Goal: Information Seeking & Learning: Learn about a topic

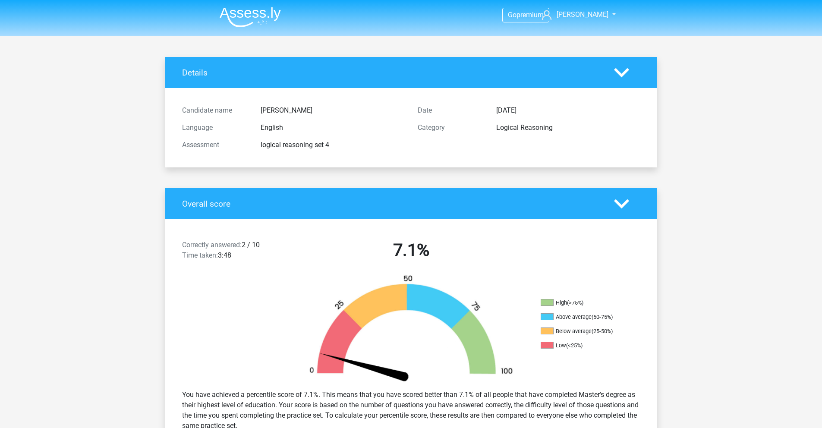
click at [631, 80] on div at bounding box center [627, 72] width 39 height 15
click at [615, 68] on icon at bounding box center [621, 72] width 15 height 15
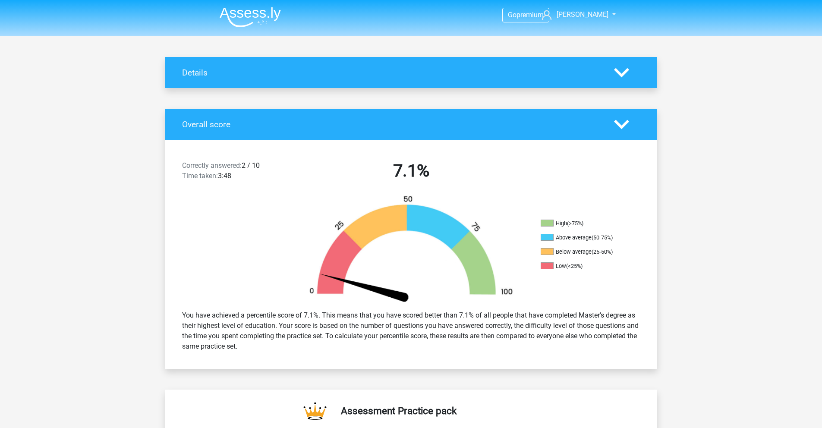
click at [625, 119] on icon at bounding box center [621, 124] width 15 height 15
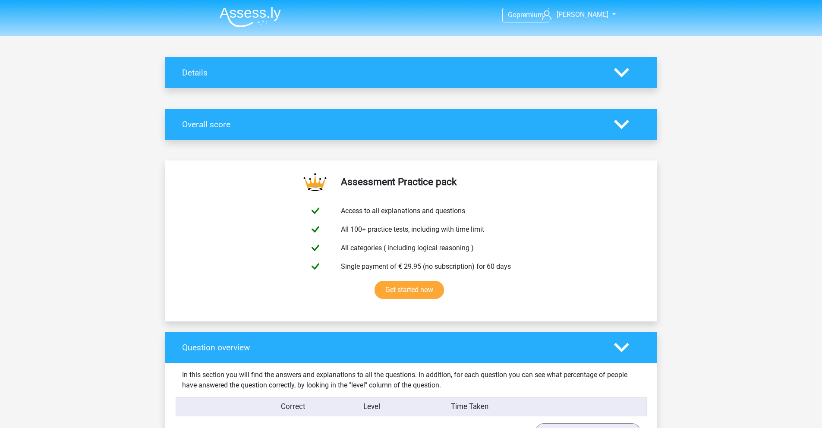
click at [625, 119] on icon at bounding box center [621, 124] width 15 height 15
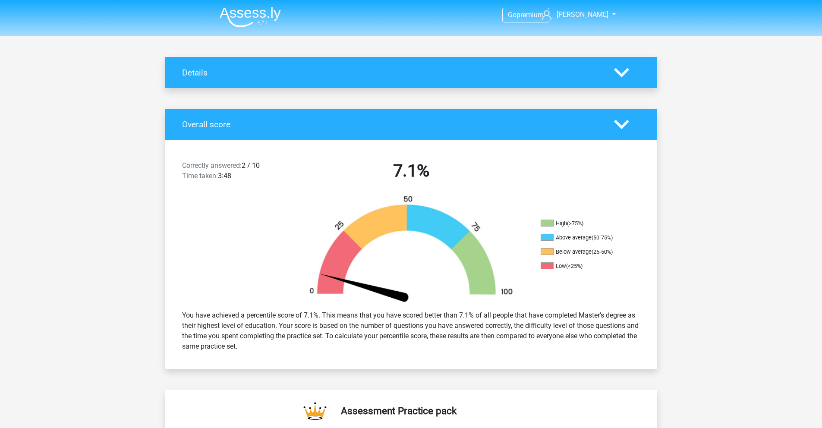
click at [603, 68] on div "Details" at bounding box center [392, 73] width 432 height 10
click at [614, 76] on icon at bounding box center [621, 72] width 15 height 15
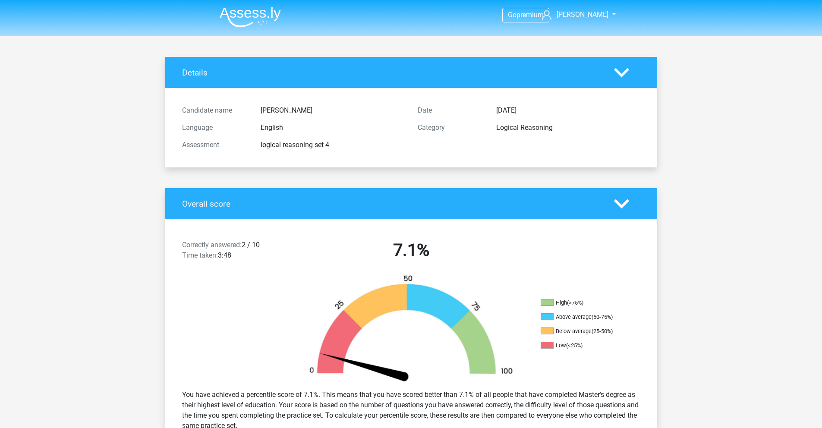
click at [258, 13] on img at bounding box center [250, 17] width 61 height 20
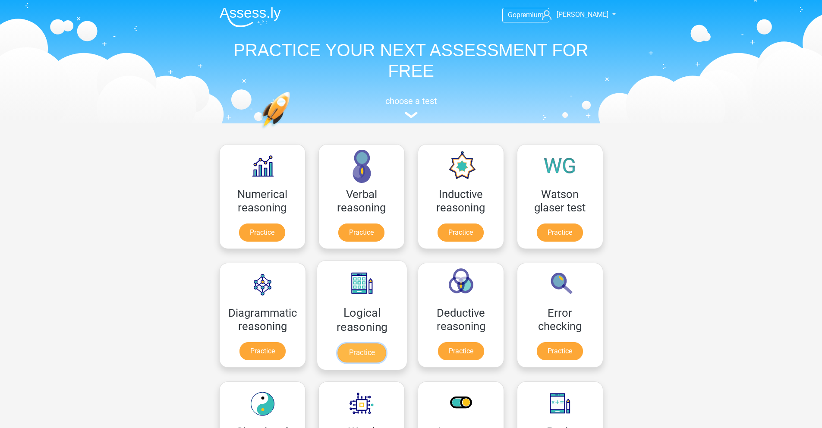
click at [374, 360] on link "Practice" at bounding box center [362, 353] width 48 height 19
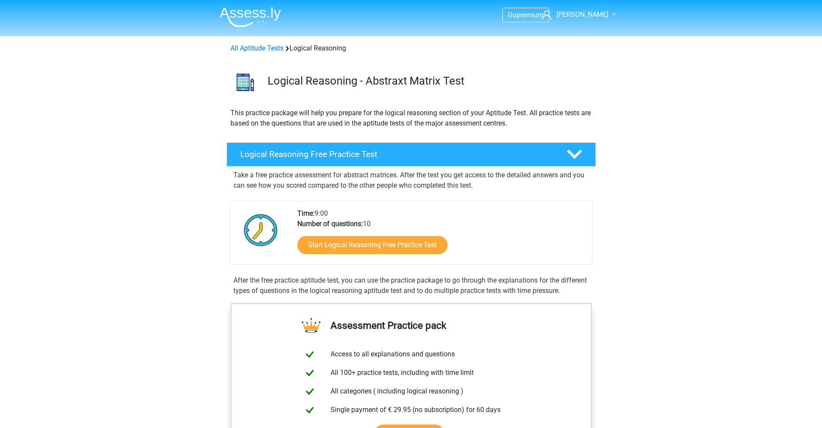
scroll to position [2, 0]
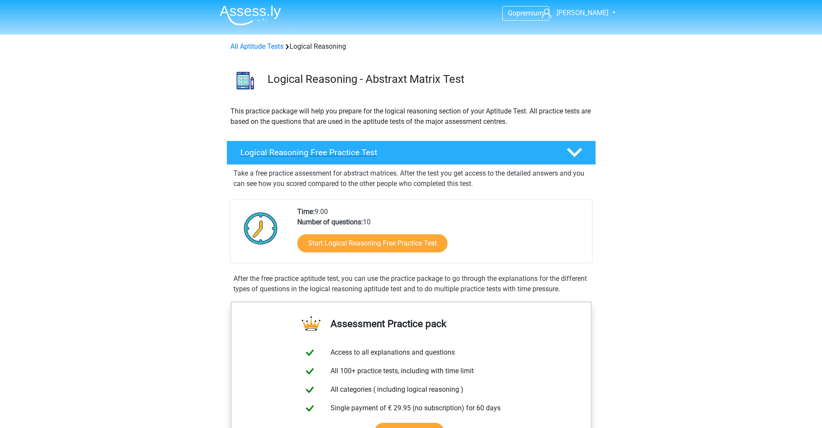
click at [404, 153] on h4 "Logical Reasoning Free Practice Test" at bounding box center [396, 153] width 312 height 10
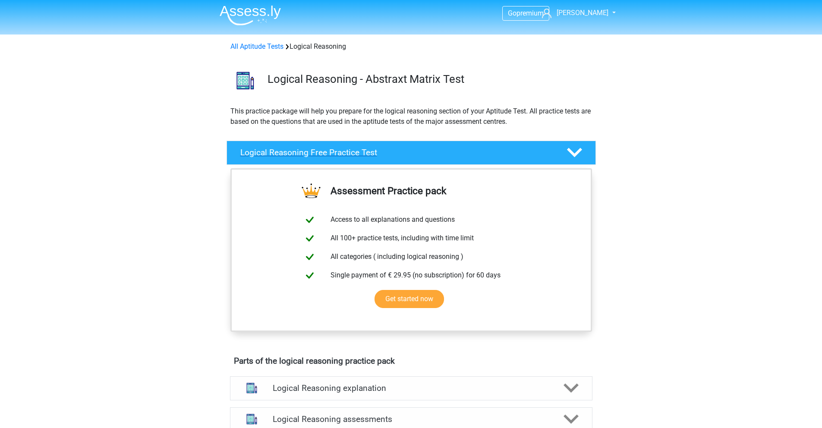
click at [404, 153] on h4 "Logical Reasoning Free Practice Test" at bounding box center [396, 153] width 312 height 10
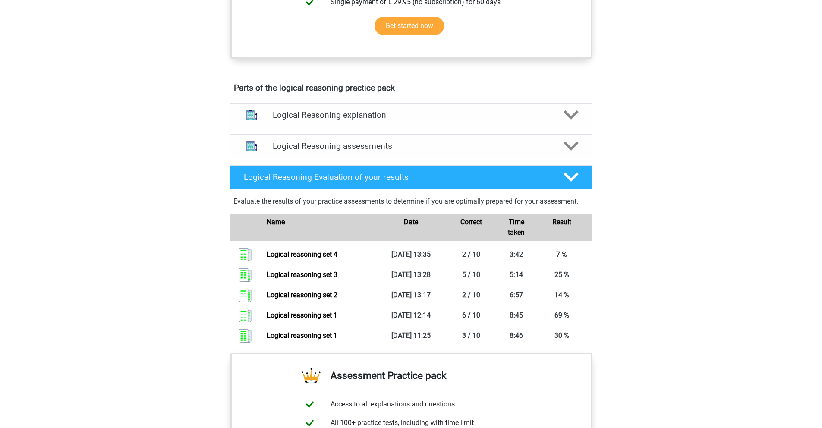
scroll to position [420, 0]
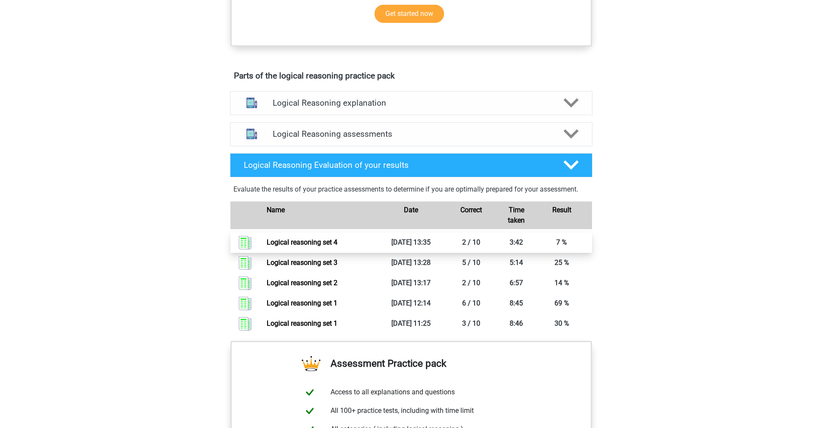
click at [306, 246] on link "Logical reasoning set 4" at bounding box center [302, 242] width 71 height 8
click at [387, 146] on div "Logical Reasoning assessments" at bounding box center [411, 134] width 363 height 24
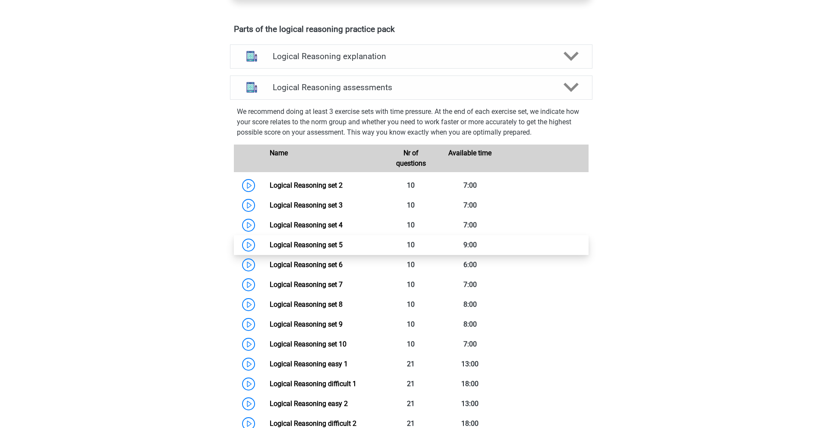
scroll to position [474, 0]
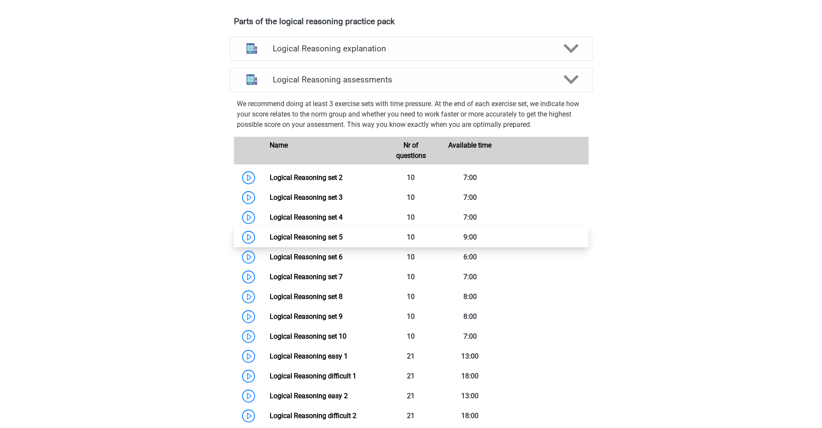
click at [309, 241] on link "Logical Reasoning set 5" at bounding box center [306, 237] width 73 height 8
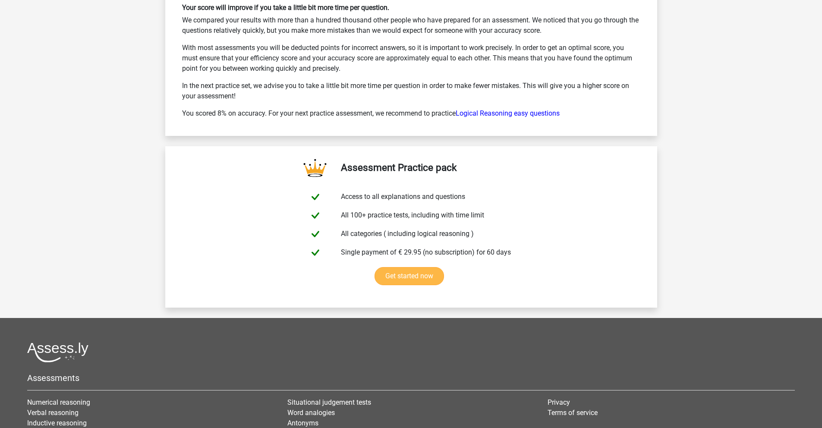
scroll to position [1439, 0]
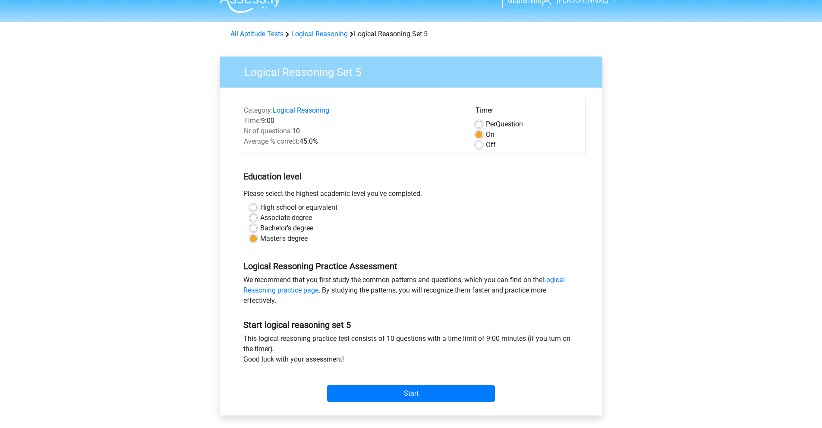
scroll to position [15, 0]
click at [431, 394] on input "Start" at bounding box center [411, 393] width 168 height 16
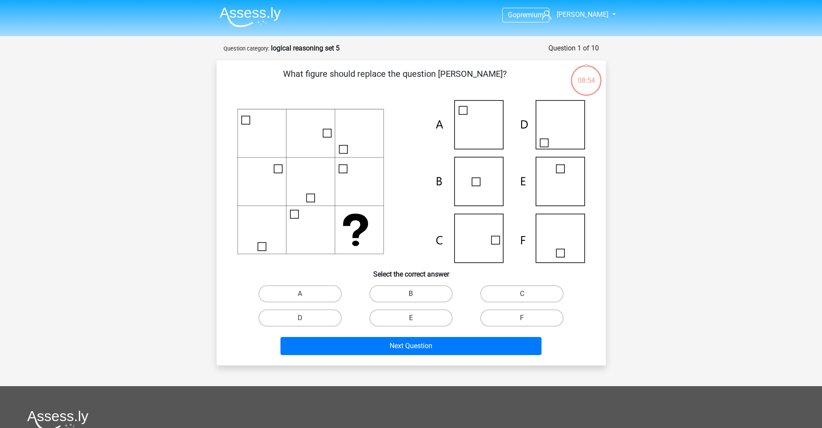
click at [563, 255] on icon at bounding box center [411, 181] width 348 height 163
click at [520, 318] on label "F" at bounding box center [521, 317] width 83 height 17
click at [522, 318] on input "F" at bounding box center [525, 321] width 6 height 6
radio input "true"
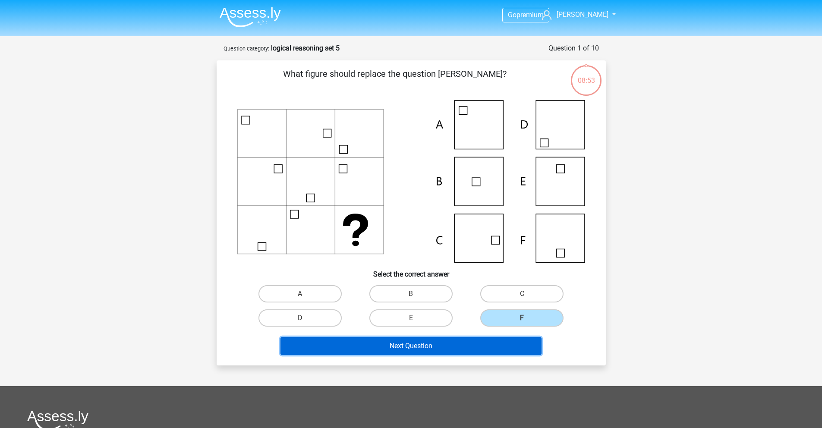
click at [478, 347] on button "Next Question" at bounding box center [411, 346] width 261 height 18
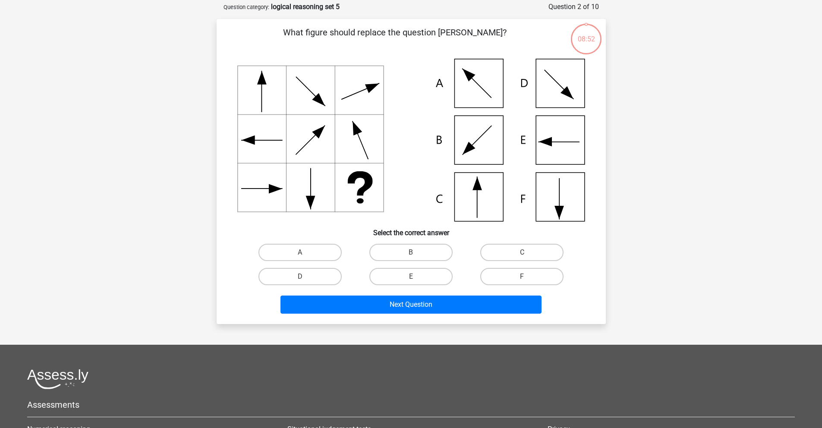
scroll to position [43, 0]
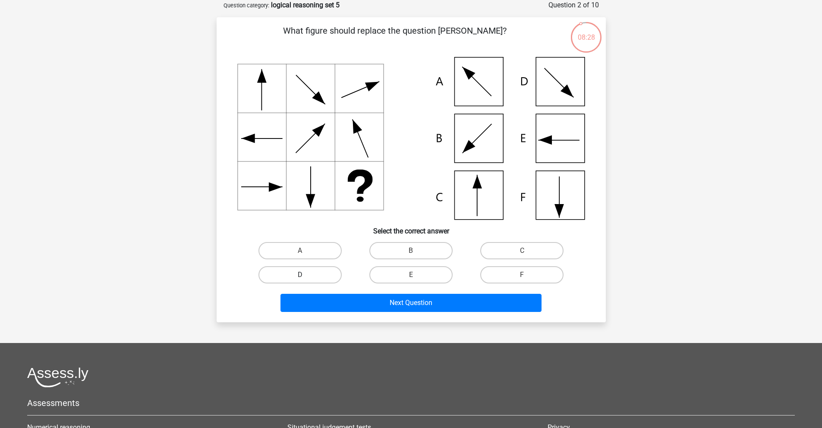
click at [310, 273] on label "D" at bounding box center [300, 274] width 83 height 17
click at [306, 275] on input "D" at bounding box center [303, 278] width 6 height 6
radio input "true"
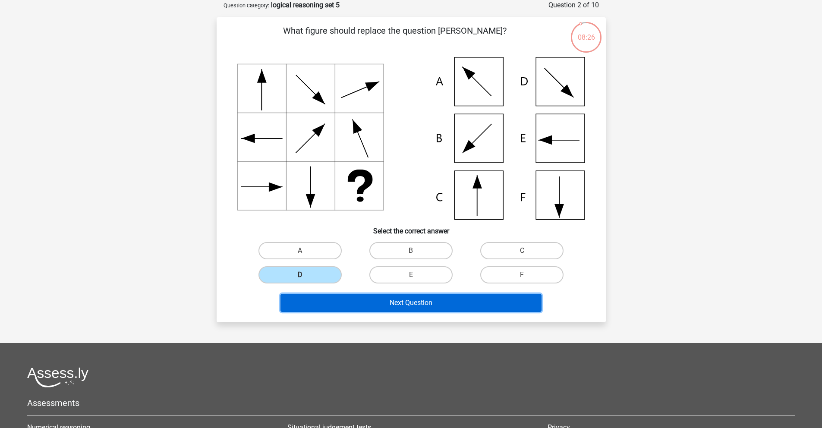
click at [403, 311] on button "Next Question" at bounding box center [411, 303] width 261 height 18
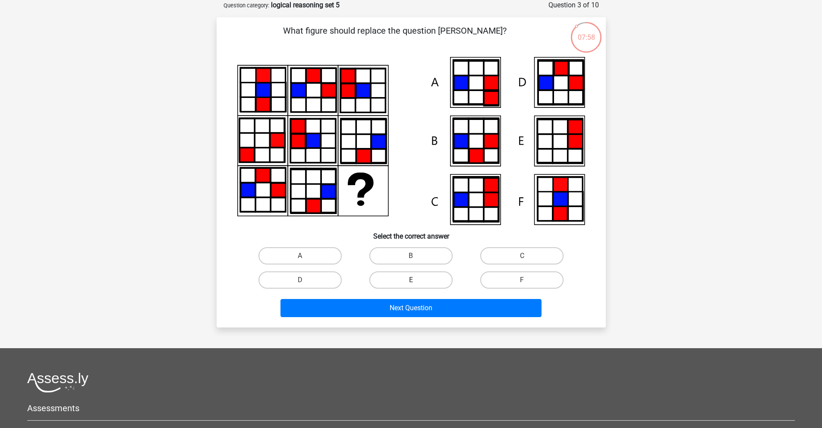
click at [434, 283] on label "E" at bounding box center [410, 279] width 83 height 17
click at [417, 283] on input "E" at bounding box center [414, 283] width 6 height 6
radio input "true"
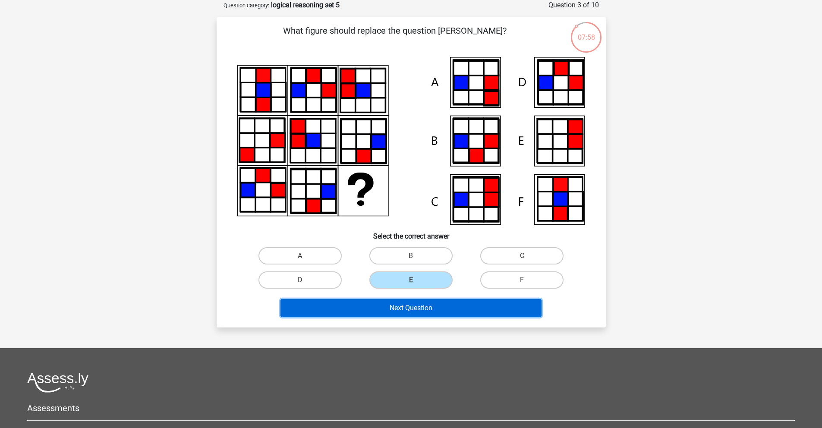
click at [425, 304] on button "Next Question" at bounding box center [411, 308] width 261 height 18
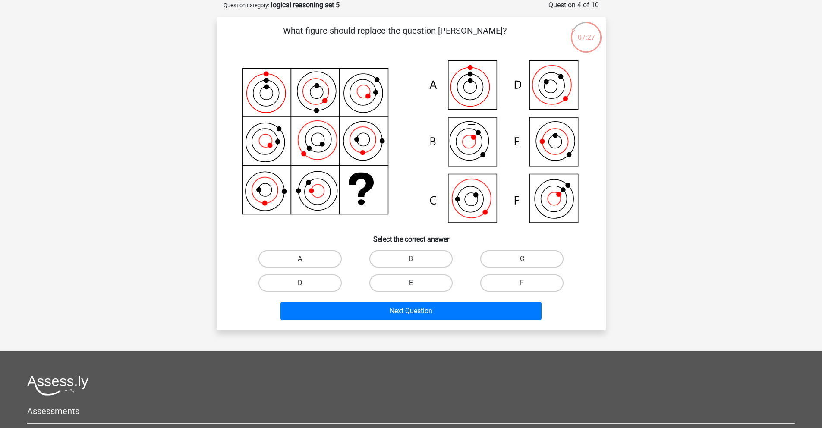
click at [421, 283] on label "E" at bounding box center [410, 283] width 83 height 17
click at [417, 283] on input "E" at bounding box center [414, 286] width 6 height 6
radio input "true"
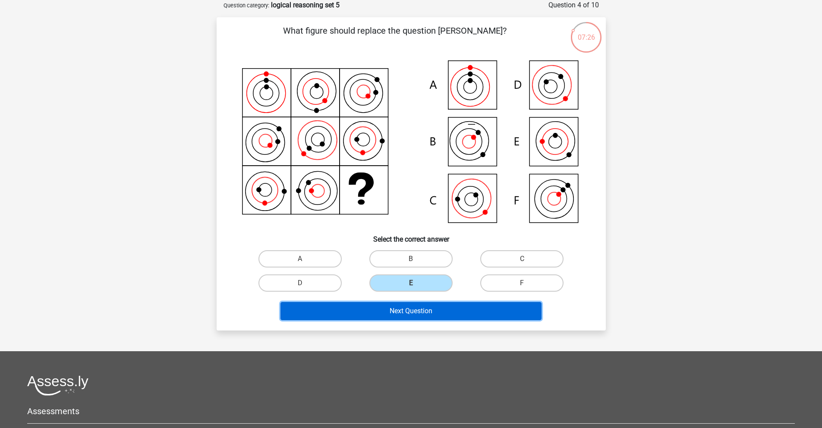
click at [422, 309] on button "Next Question" at bounding box center [411, 311] width 261 height 18
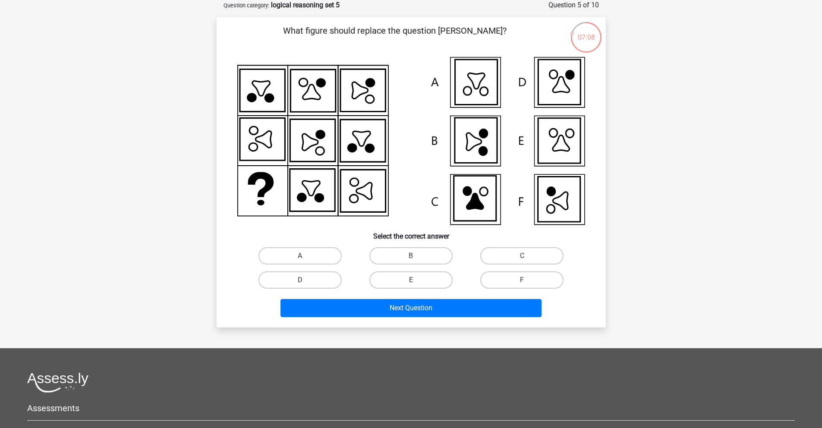
click at [303, 284] on input "D" at bounding box center [303, 283] width 6 height 6
radio input "true"
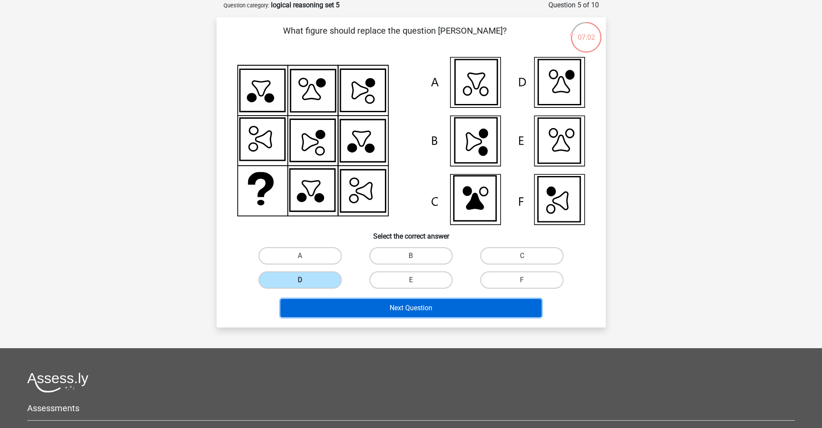
click at [372, 315] on button "Next Question" at bounding box center [411, 308] width 261 height 18
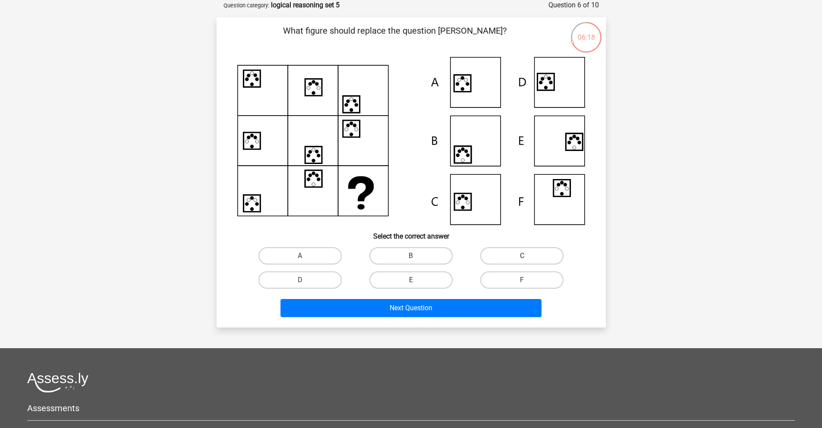
click at [539, 249] on label "C" at bounding box center [521, 255] width 83 height 17
click at [528, 256] on input "C" at bounding box center [525, 259] width 6 height 6
radio input "true"
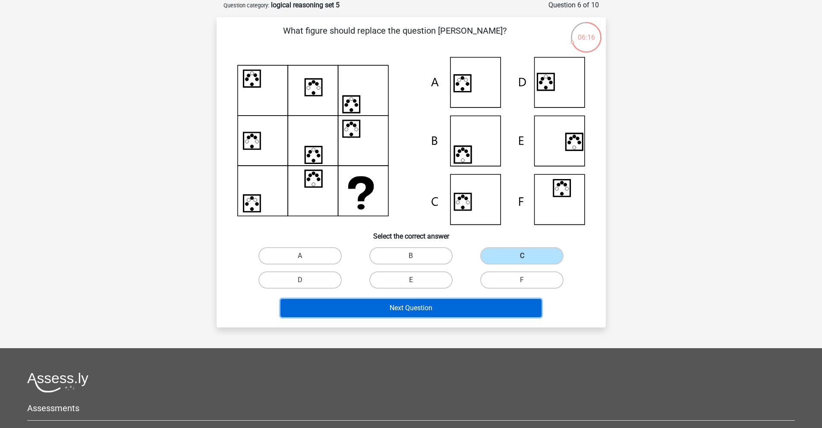
click at [449, 307] on button "Next Question" at bounding box center [411, 308] width 261 height 18
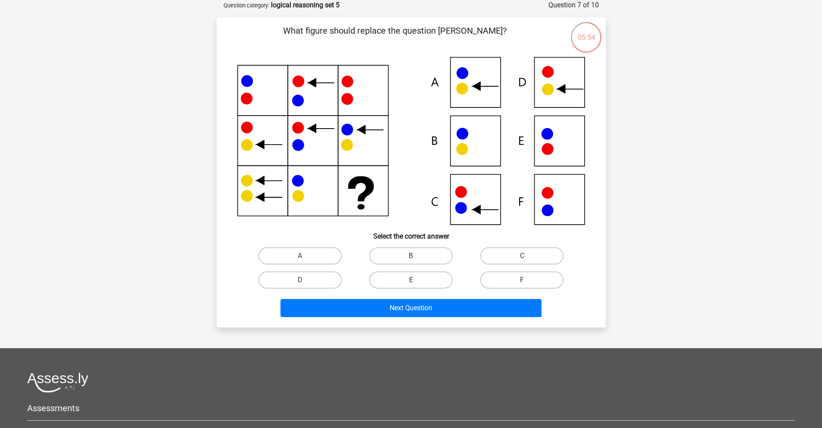
click at [527, 259] on input "C" at bounding box center [525, 259] width 6 height 6
radio input "true"
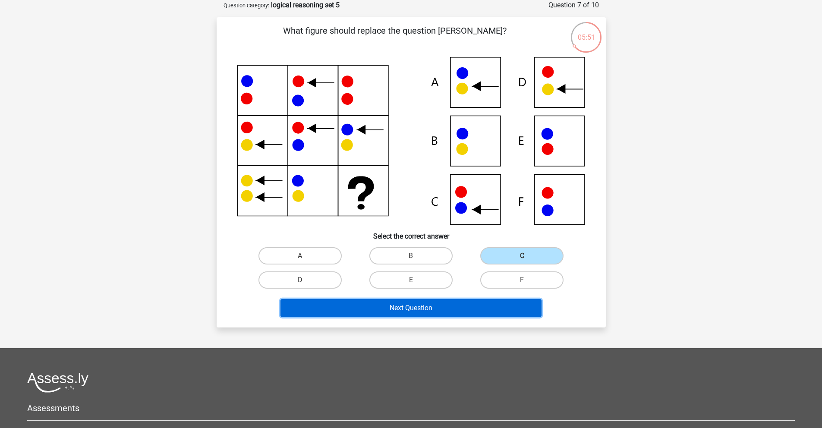
click at [432, 311] on button "Next Question" at bounding box center [411, 308] width 261 height 18
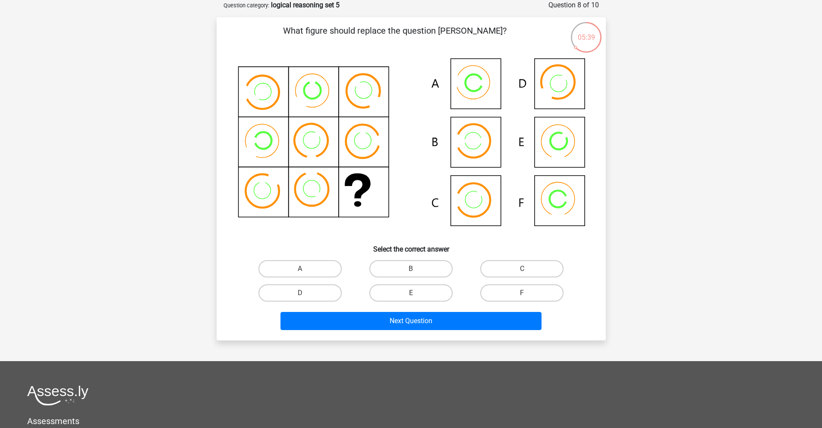
click at [565, 136] on icon at bounding box center [564, 135] width 9 height 9
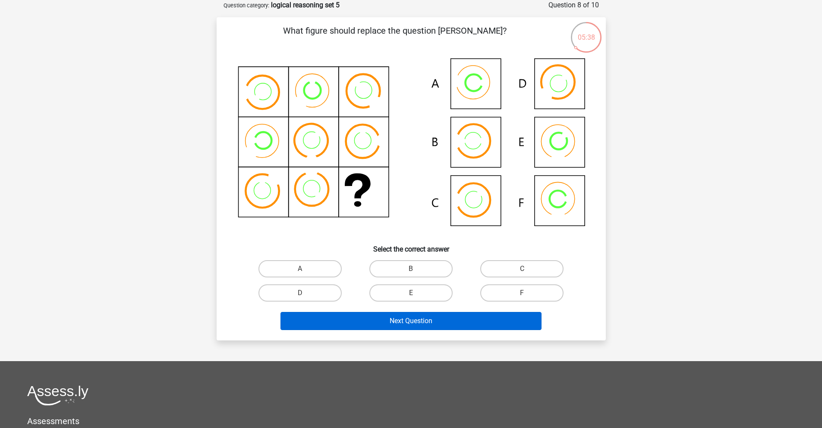
drag, startPoint x: 404, startPoint y: 292, endPoint x: 422, endPoint y: 329, distance: 41.3
click at [404, 292] on label "E" at bounding box center [410, 292] width 83 height 17
click at [411, 293] on input "E" at bounding box center [414, 296] width 6 height 6
radio input "true"
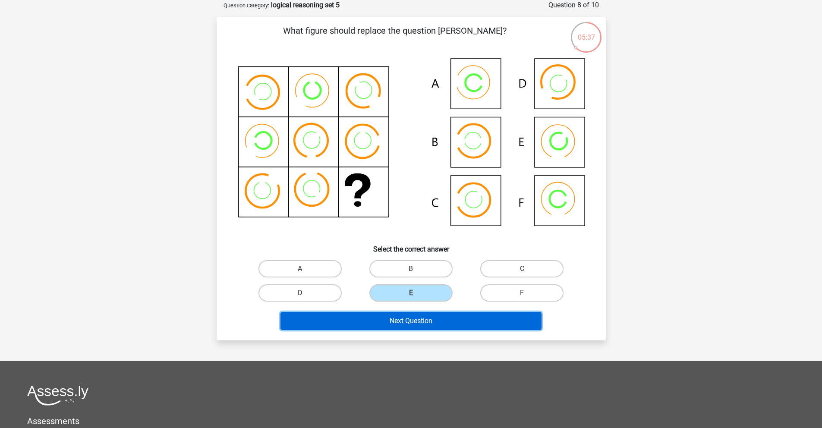
click at [422, 329] on button "Next Question" at bounding box center [411, 321] width 261 height 18
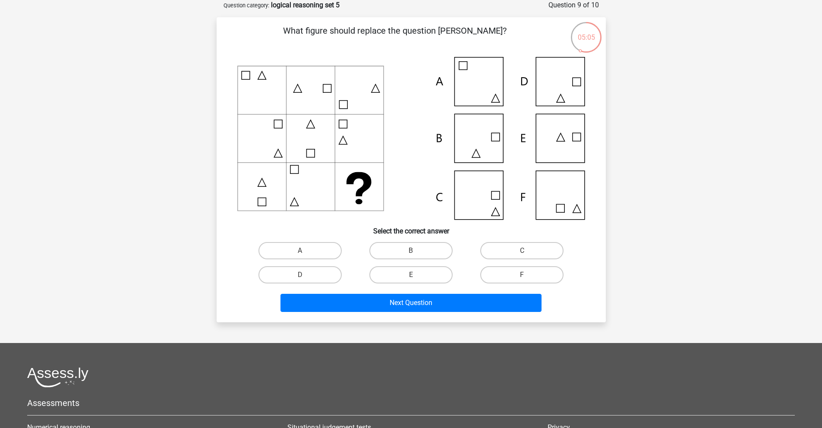
click at [555, 139] on icon at bounding box center [411, 138] width 348 height 163
click at [427, 278] on label "E" at bounding box center [410, 274] width 83 height 17
click at [417, 278] on input "E" at bounding box center [414, 278] width 6 height 6
radio input "true"
click at [569, 188] on icon at bounding box center [411, 138] width 348 height 163
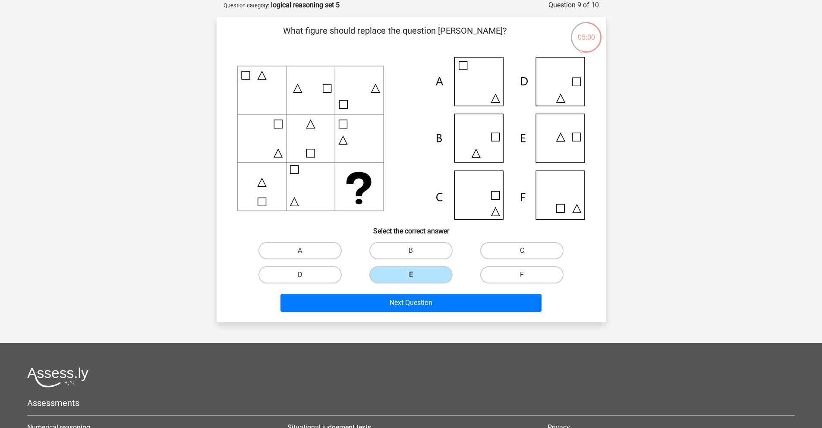
click at [507, 269] on label "F" at bounding box center [521, 274] width 83 height 17
click at [522, 275] on input "F" at bounding box center [525, 278] width 6 height 6
radio input "true"
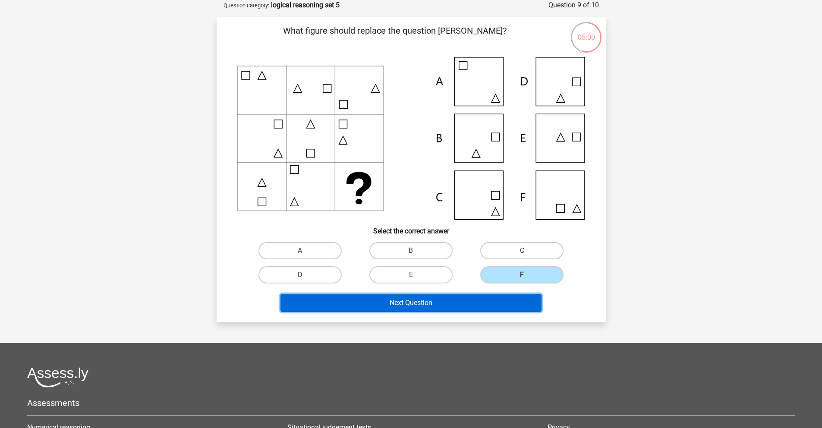
click at [458, 297] on button "Next Question" at bounding box center [411, 303] width 261 height 18
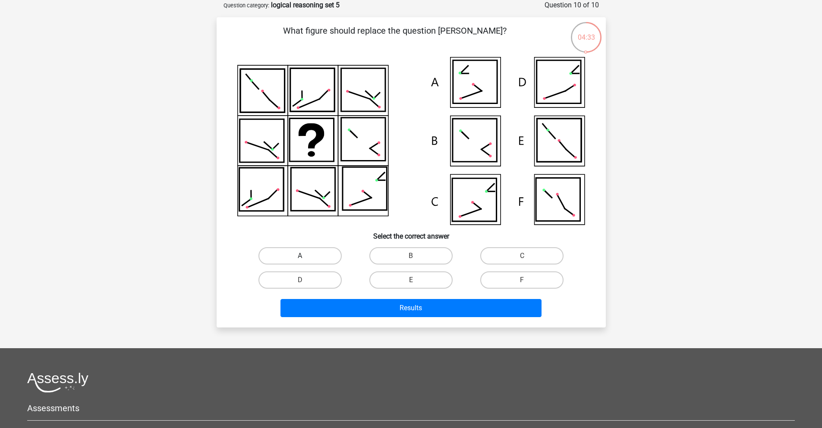
click at [297, 258] on label "A" at bounding box center [300, 255] width 83 height 17
click at [300, 258] on input "A" at bounding box center [303, 259] width 6 height 6
radio input "true"
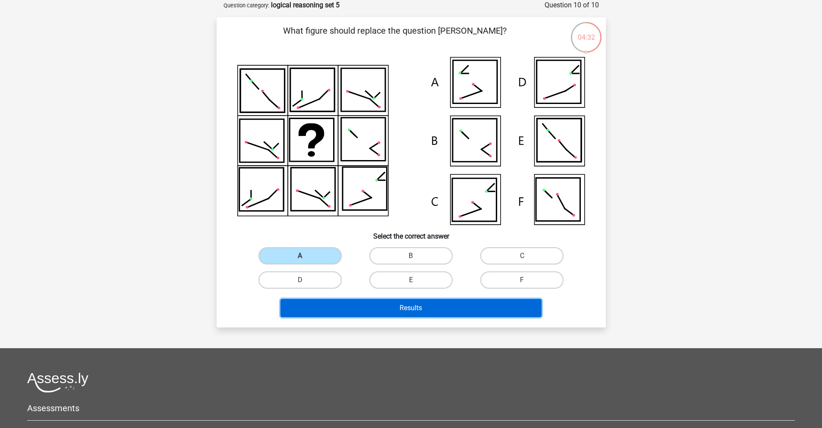
click at [369, 313] on button "Results" at bounding box center [411, 308] width 261 height 18
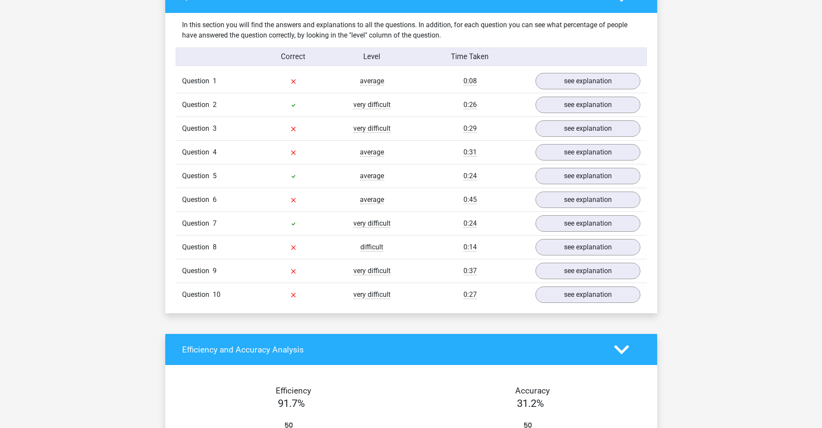
scroll to position [646, 0]
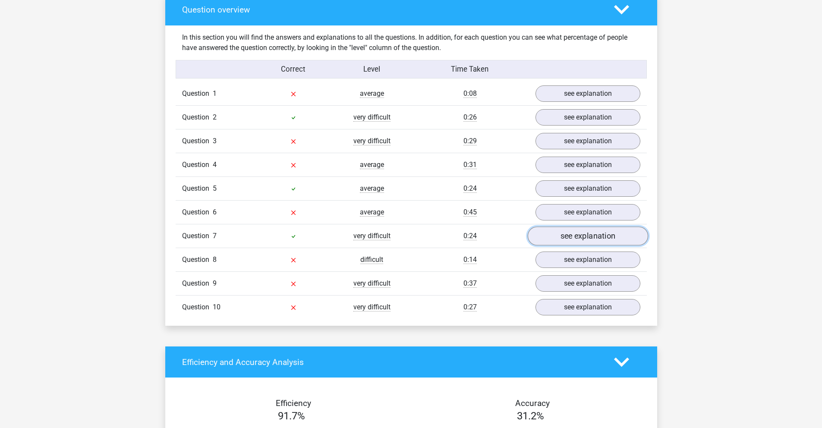
click at [571, 238] on link "see explanation" at bounding box center [587, 236] width 120 height 19
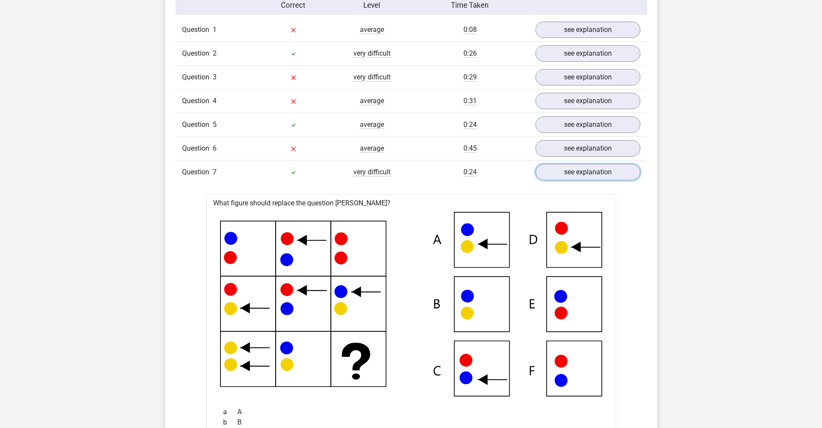
scroll to position [767, 0]
